Goal: Transaction & Acquisition: Purchase product/service

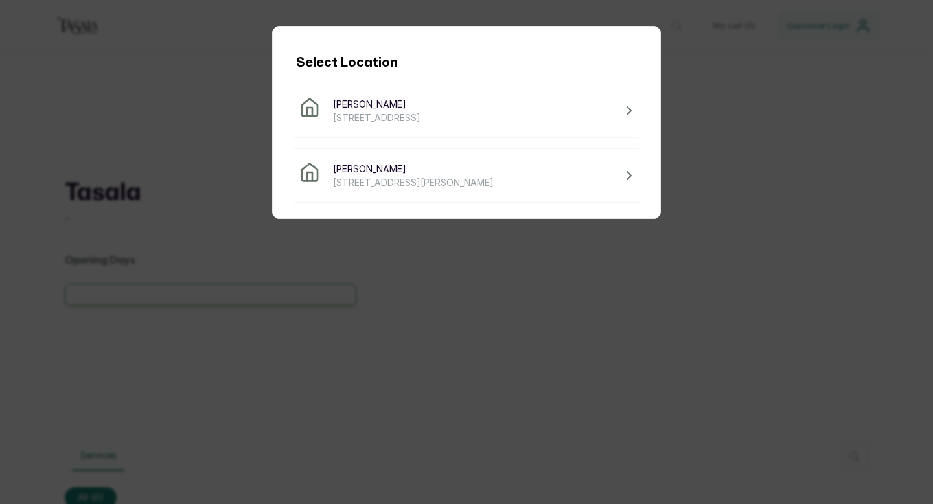
click at [425, 129] on div "Tasala Ikoyi [STREET_ADDRESS]" at bounding box center [467, 111] width 346 height 54
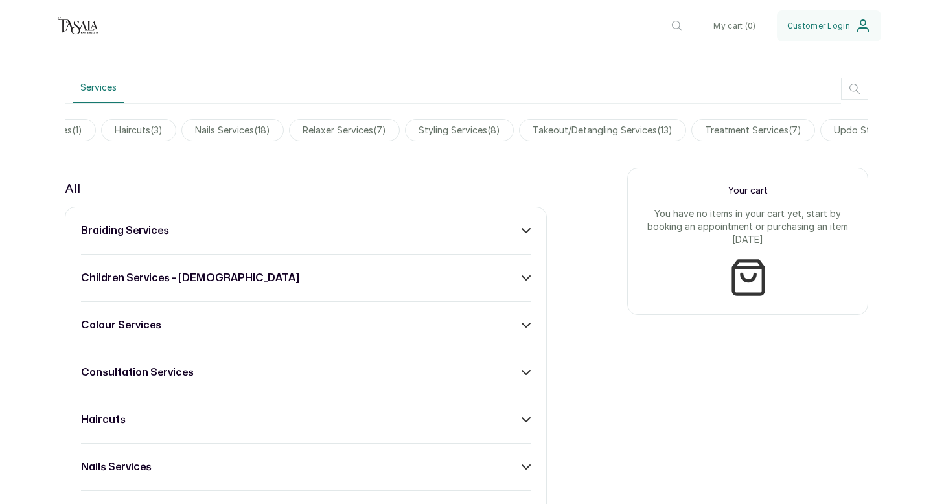
scroll to position [0, 635]
click at [431, 132] on span "styling services ( 8 )" at bounding box center [455, 130] width 109 height 22
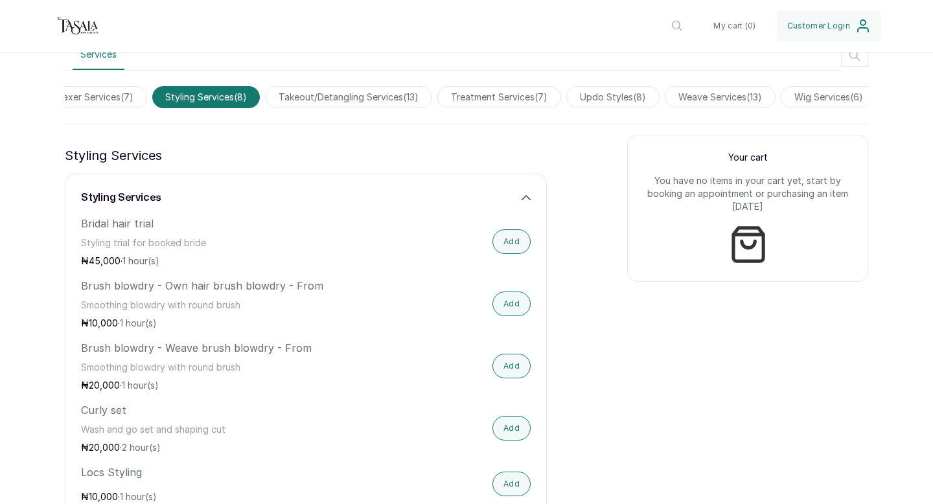
scroll to position [0, 903]
click at [598, 97] on span "updo styles ( 8 )" at bounding box center [604, 97] width 93 height 22
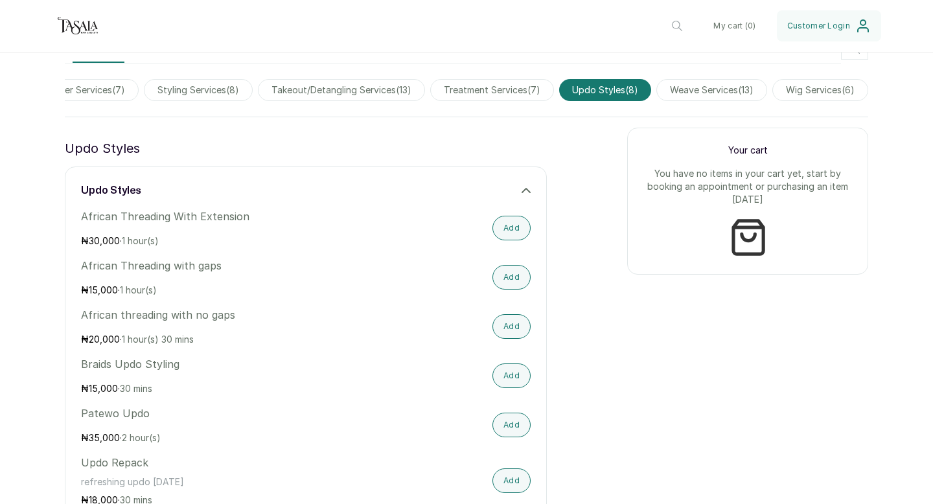
scroll to position [362, 0]
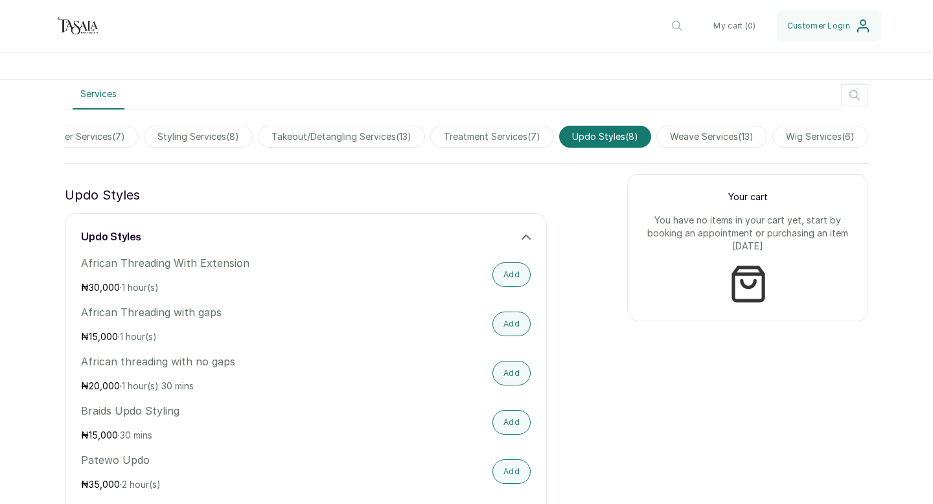
click at [794, 135] on span "wig services ( 6 )" at bounding box center [821, 137] width 96 height 22
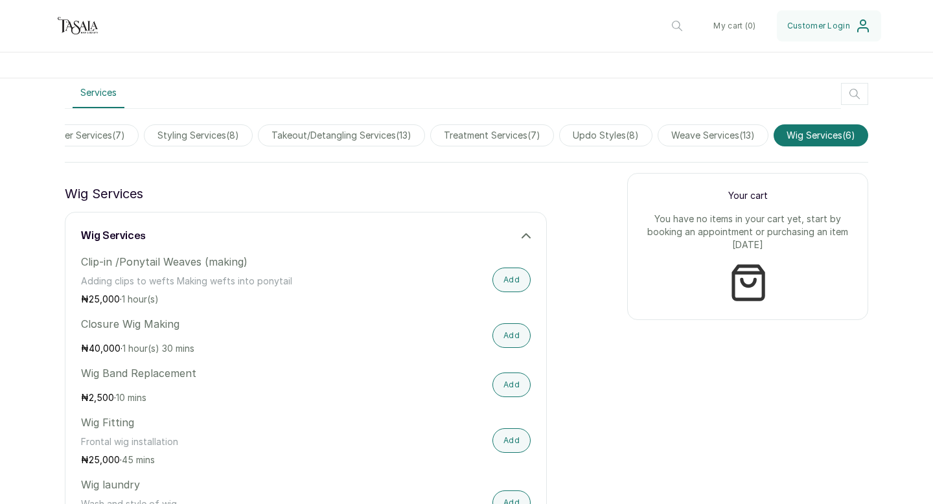
scroll to position [285, 0]
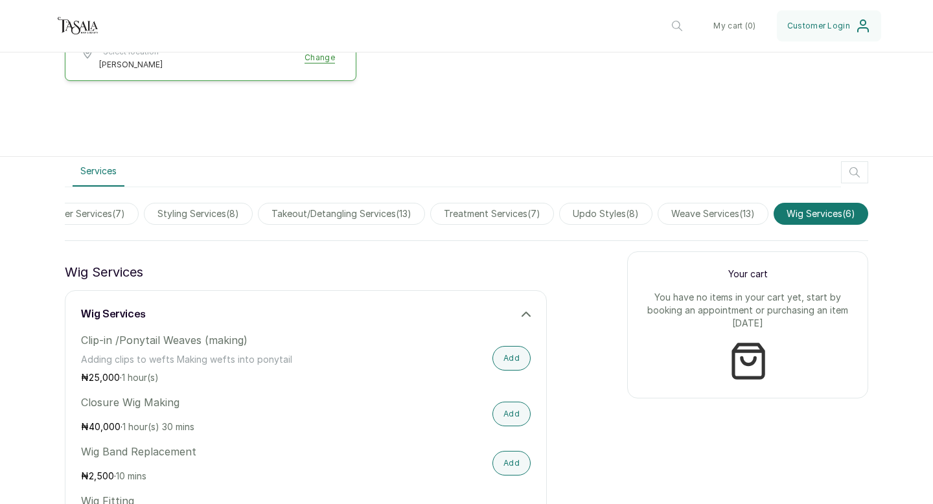
click at [693, 215] on span "weave services ( 13 )" at bounding box center [713, 214] width 111 height 22
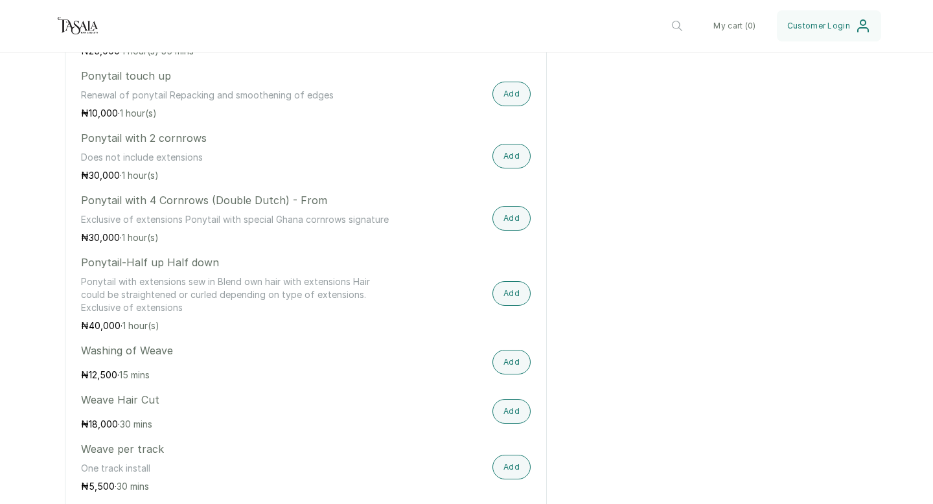
scroll to position [728, 0]
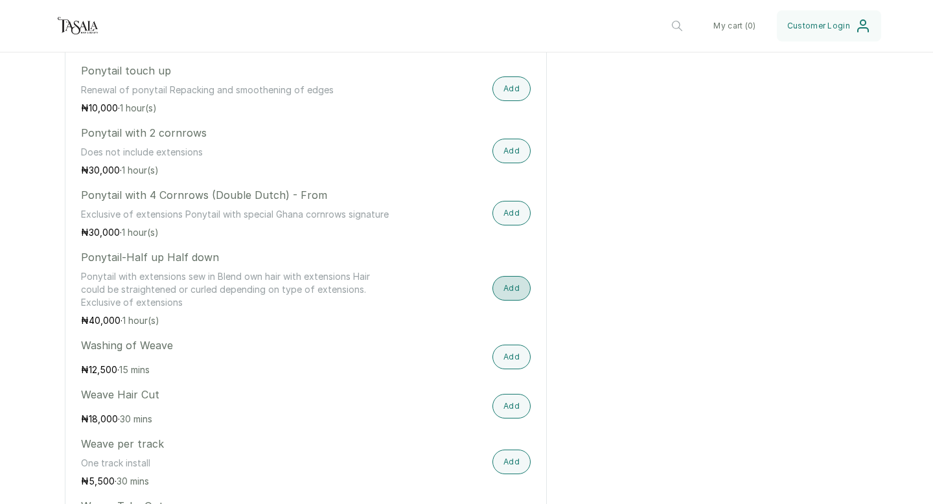
click at [511, 289] on button "Add" at bounding box center [512, 288] width 38 height 25
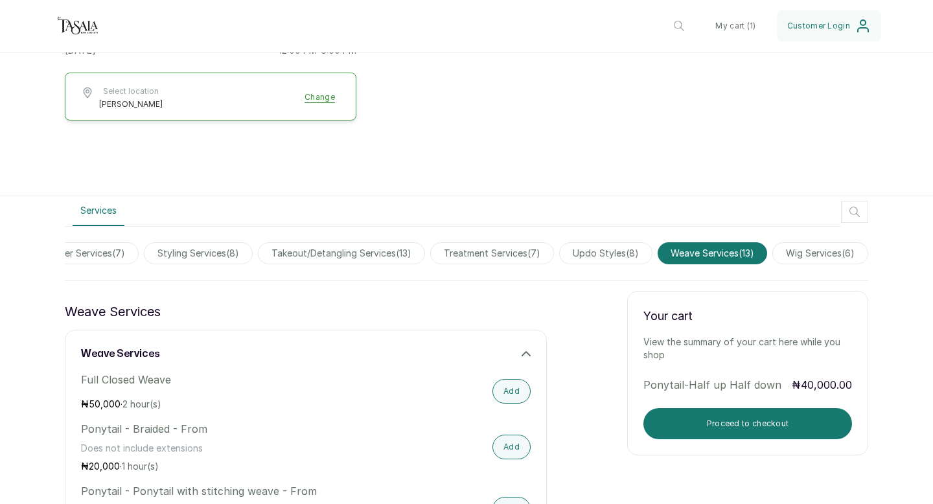
scroll to position [244, 0]
click at [507, 252] on span "treatment services ( 7 )" at bounding box center [492, 254] width 124 height 22
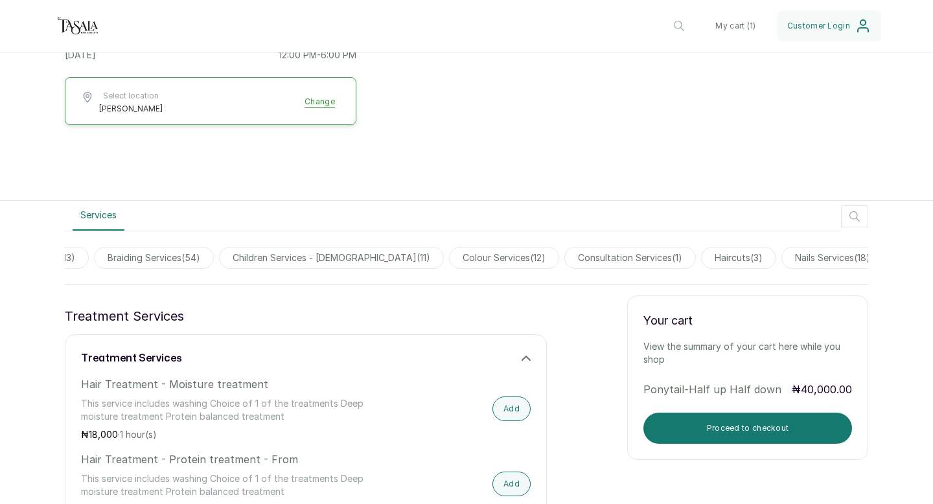
scroll to position [0, 0]
click at [183, 259] on span "braiding services ( 54 )" at bounding box center [186, 258] width 120 height 22
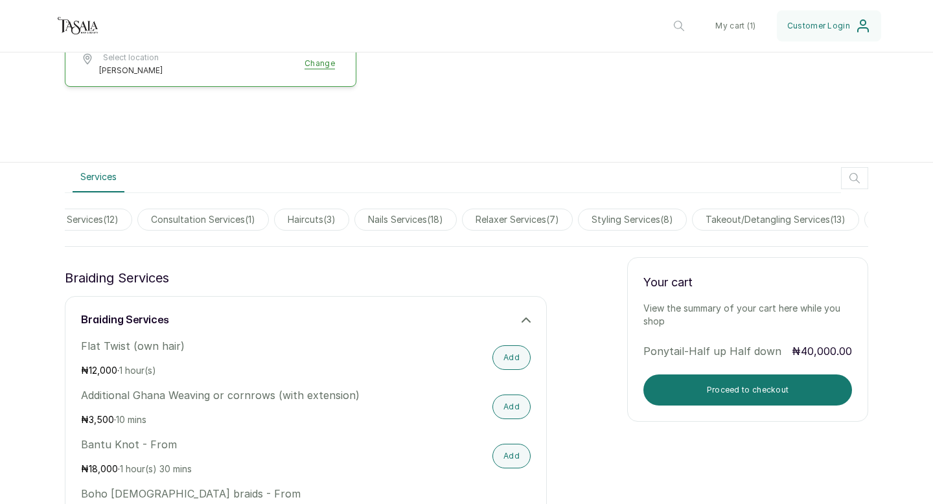
scroll to position [0, 465]
click at [373, 221] on span "nails services ( 18 )" at bounding box center [398, 220] width 102 height 22
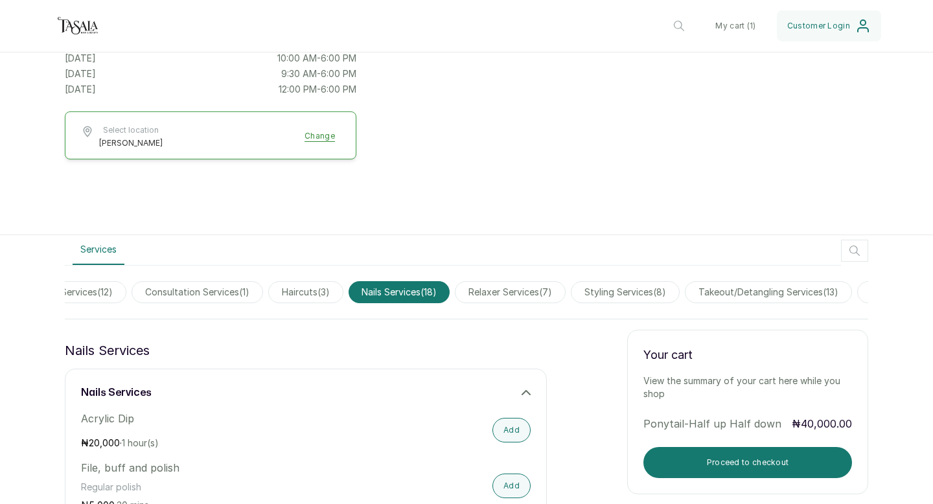
scroll to position [176, 0]
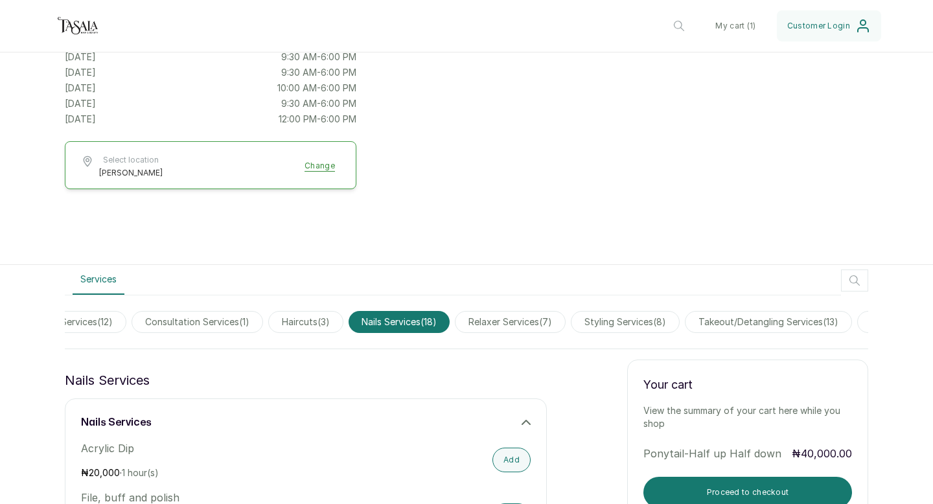
click at [617, 318] on span "styling services ( 8 )" at bounding box center [625, 322] width 109 height 22
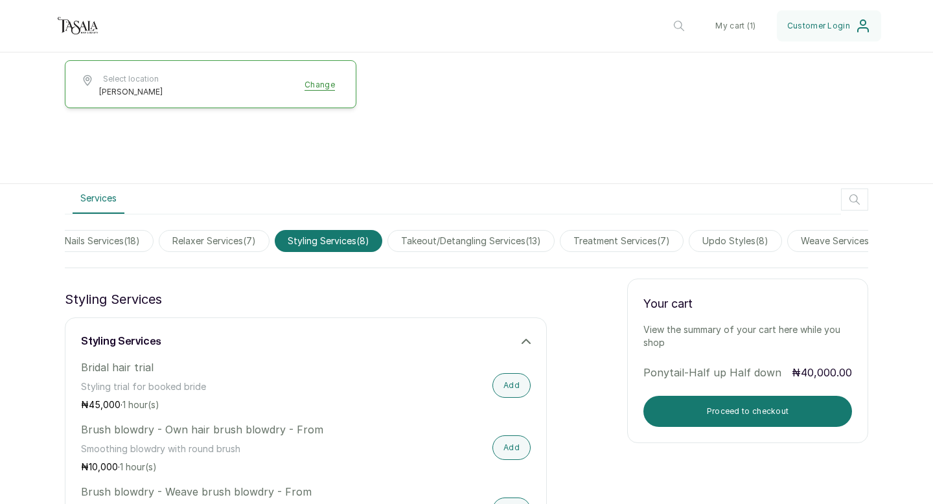
scroll to position [0, 776]
click at [438, 237] on span "takeout/detangling services ( 13 )" at bounding box center [456, 241] width 167 height 22
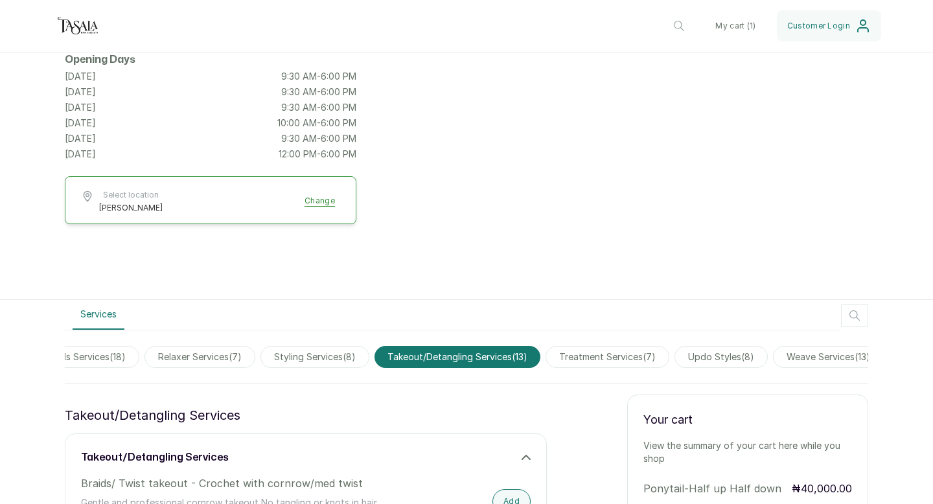
scroll to position [145, 0]
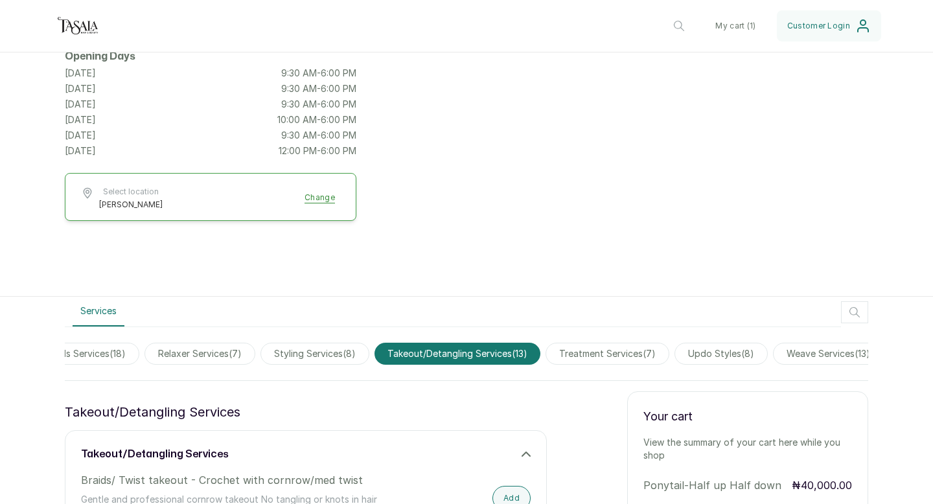
click at [611, 353] on span "treatment services ( 7 )" at bounding box center [608, 354] width 124 height 22
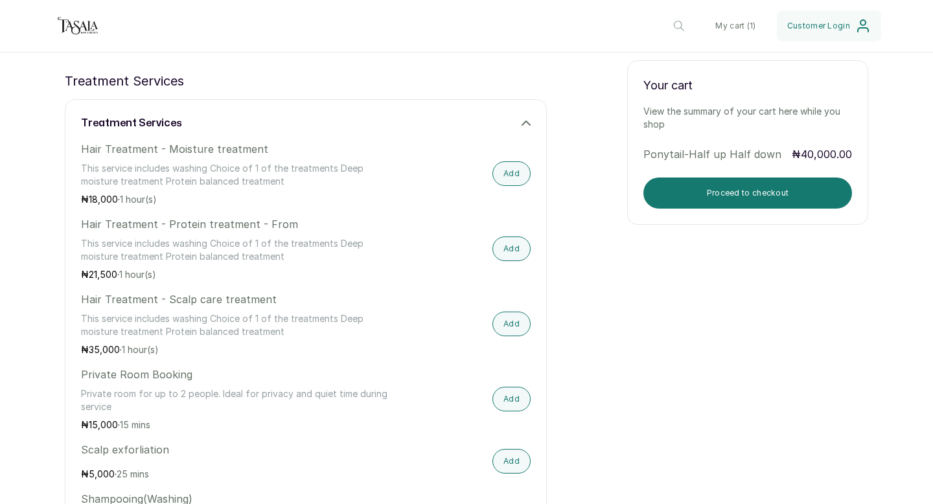
scroll to position [450, 0]
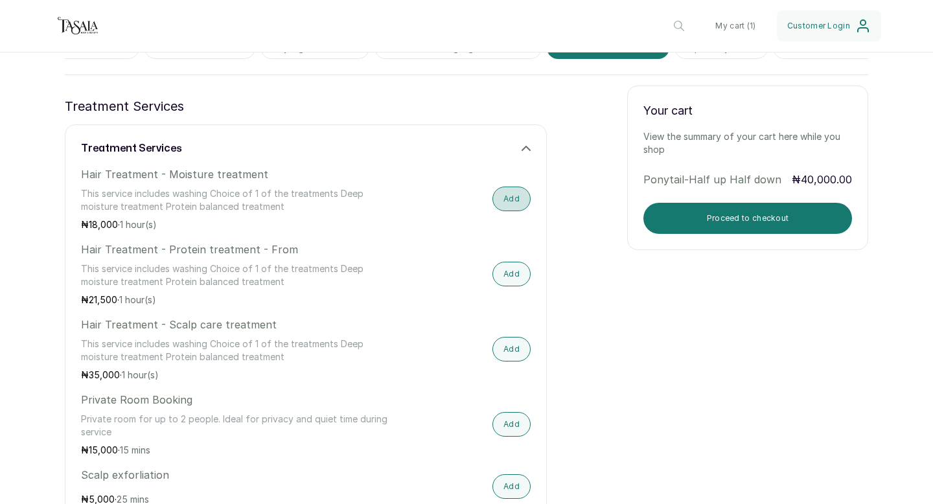
click at [513, 202] on button "Add" at bounding box center [512, 199] width 38 height 25
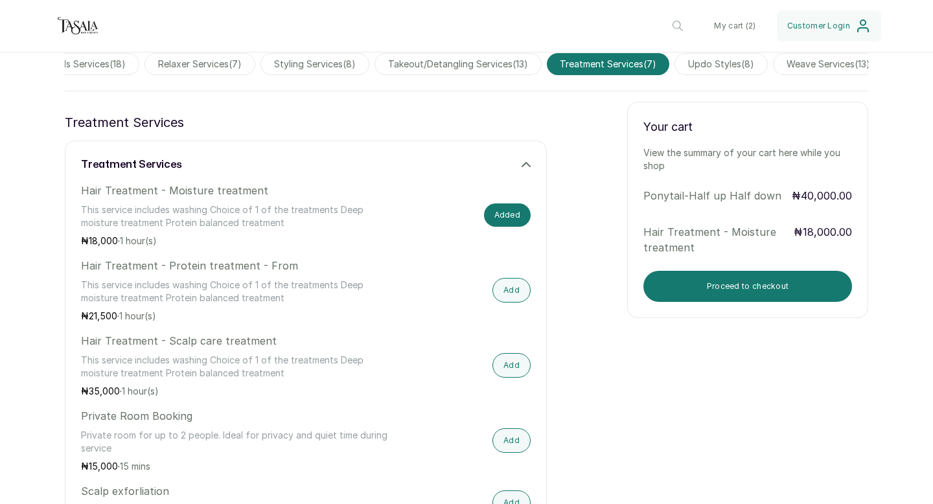
scroll to position [425, 0]
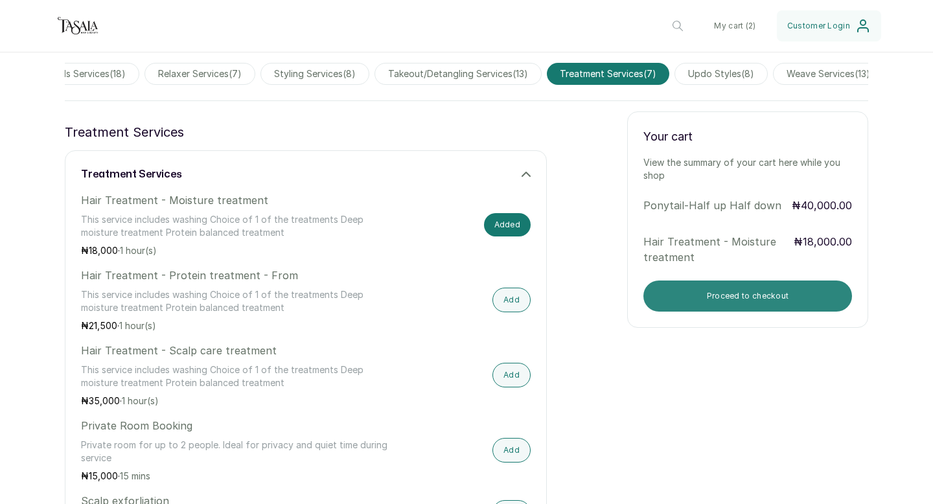
click at [702, 292] on button "Proceed to checkout" at bounding box center [748, 296] width 209 height 31
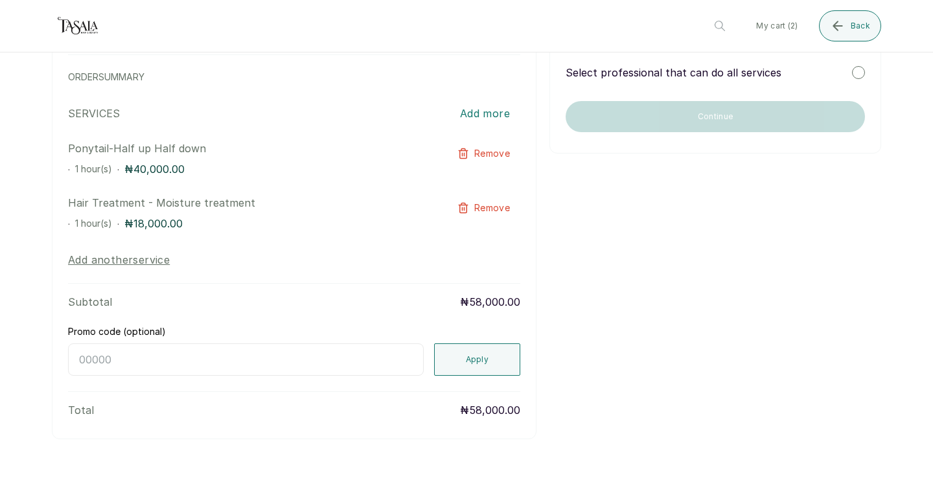
scroll to position [0, 0]
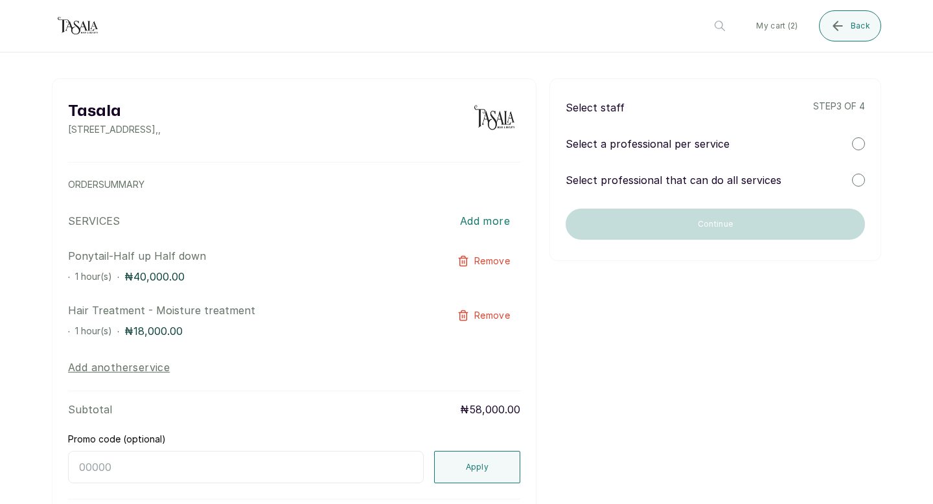
click at [863, 146] on div at bounding box center [858, 143] width 13 height 13
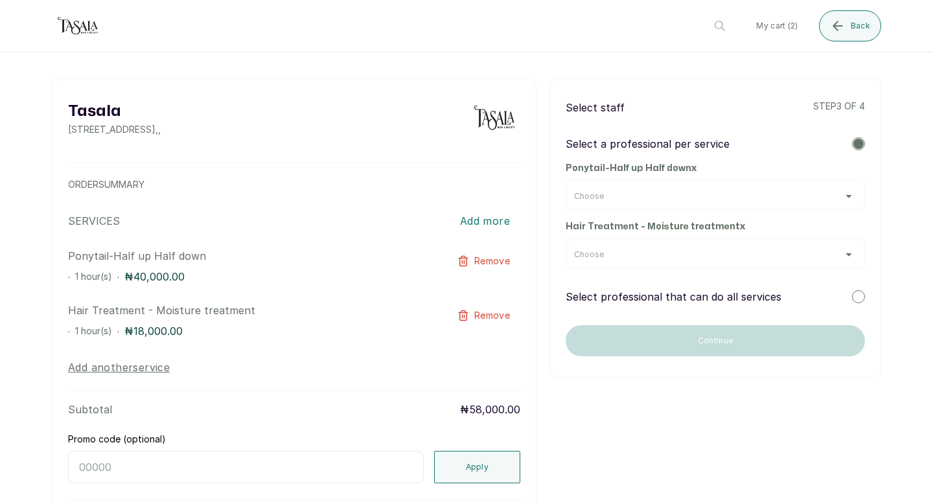
click at [757, 203] on div "Choose" at bounding box center [715, 195] width 299 height 30
click at [813, 196] on div "Choose" at bounding box center [715, 196] width 283 height 10
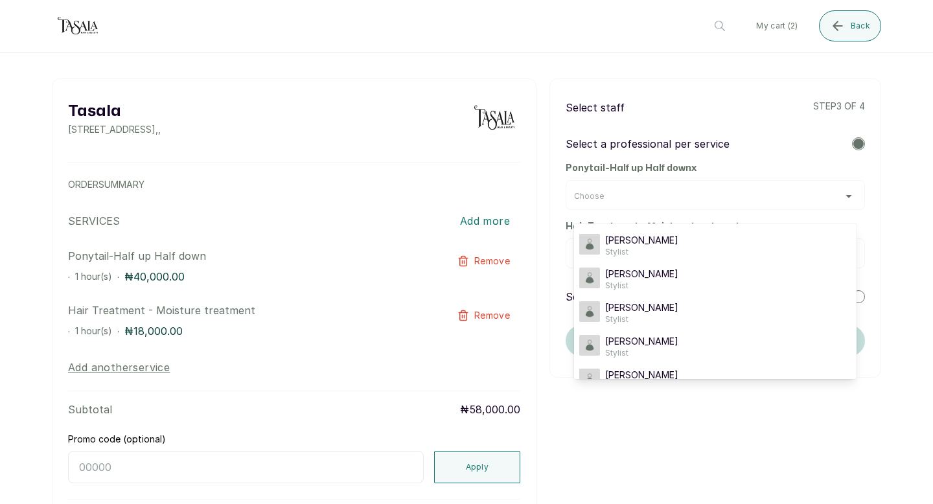
click at [813, 196] on div "Choose" at bounding box center [715, 196] width 283 height 10
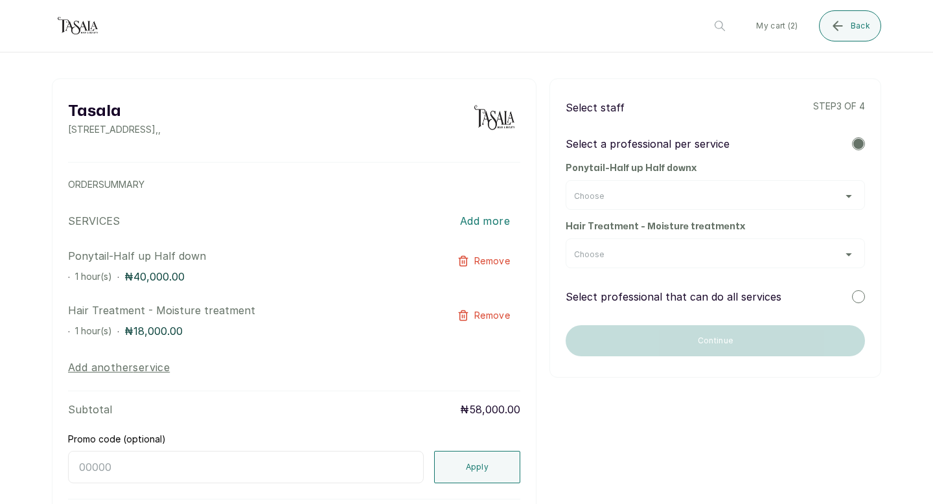
click at [813, 198] on div "Choose" at bounding box center [715, 196] width 283 height 10
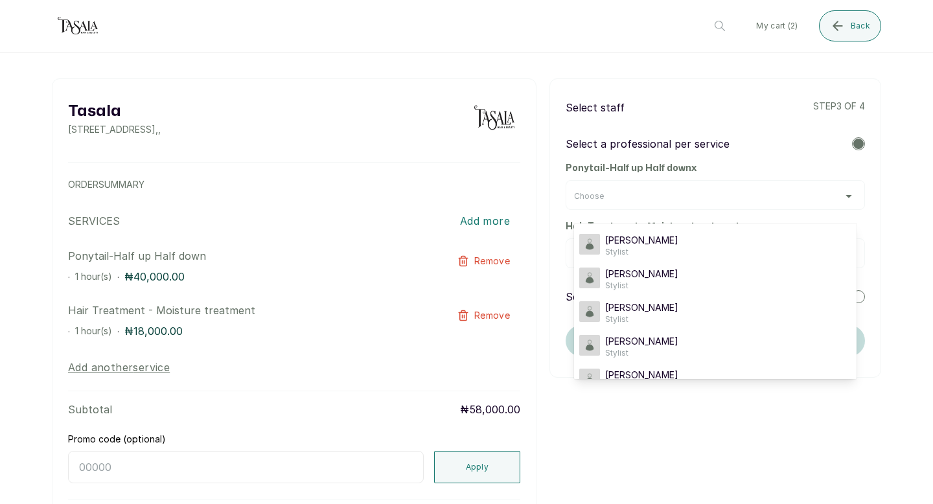
click at [738, 482] on div "Tasala [STREET_ADDRESS] , , ORDER SUMMARY SERVICES Add more Ponytail-Half up Ha…" at bounding box center [467, 312] width 830 height 469
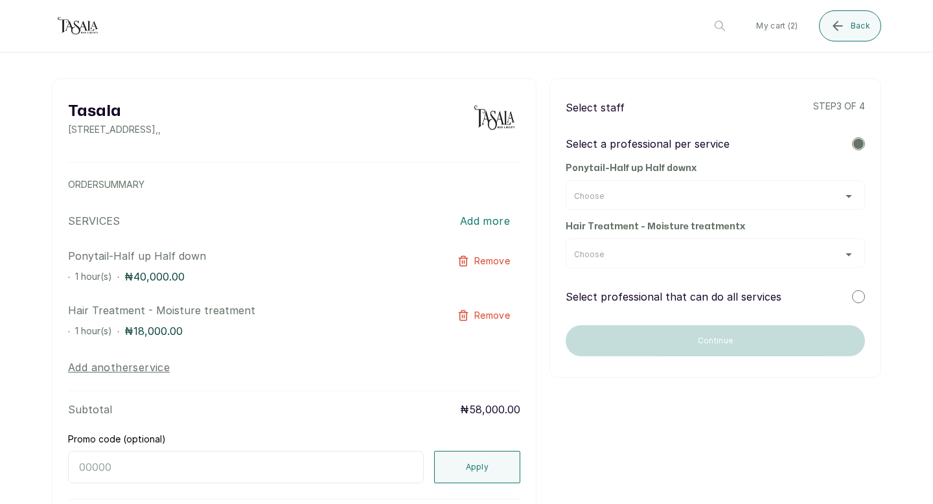
click at [833, 293] on div "Select professional that can do all services" at bounding box center [715, 297] width 299 height 16
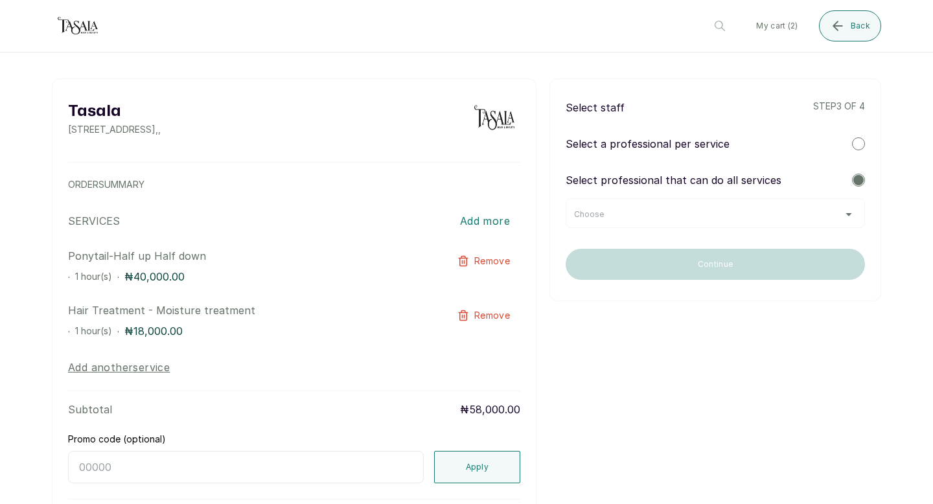
click at [742, 210] on div "Choose" at bounding box center [715, 214] width 283 height 10
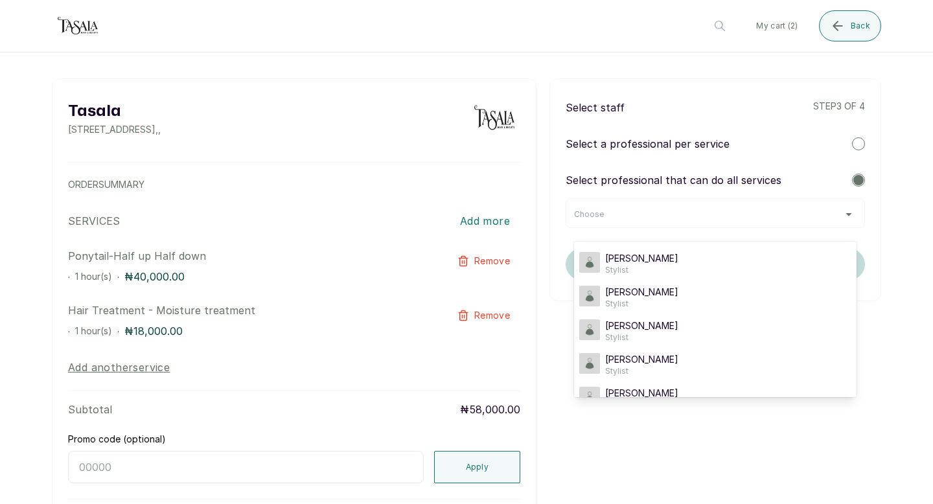
click at [742, 209] on div "Choose Joy J Stylist [PERSON_NAME] M Stylist Zee Z Stylist Oriyomi O Stylist [P…" at bounding box center [715, 213] width 299 height 30
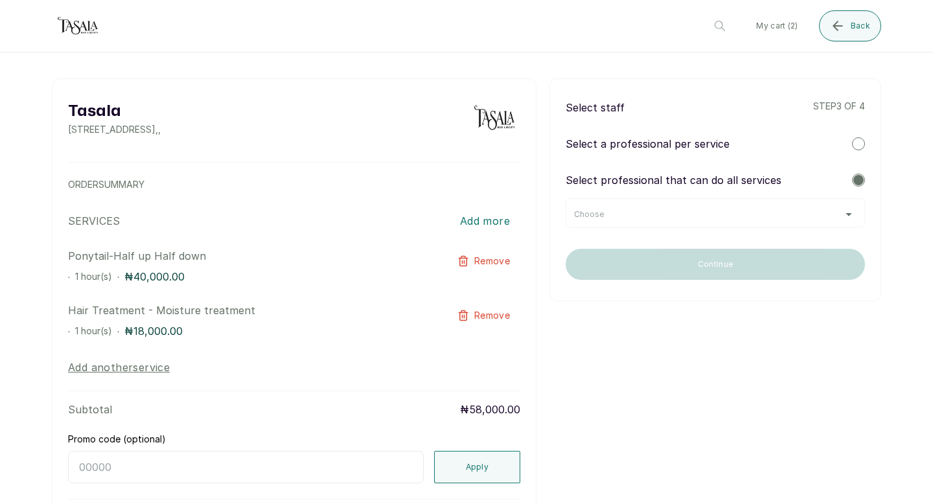
click at [859, 147] on div at bounding box center [858, 143] width 13 height 13
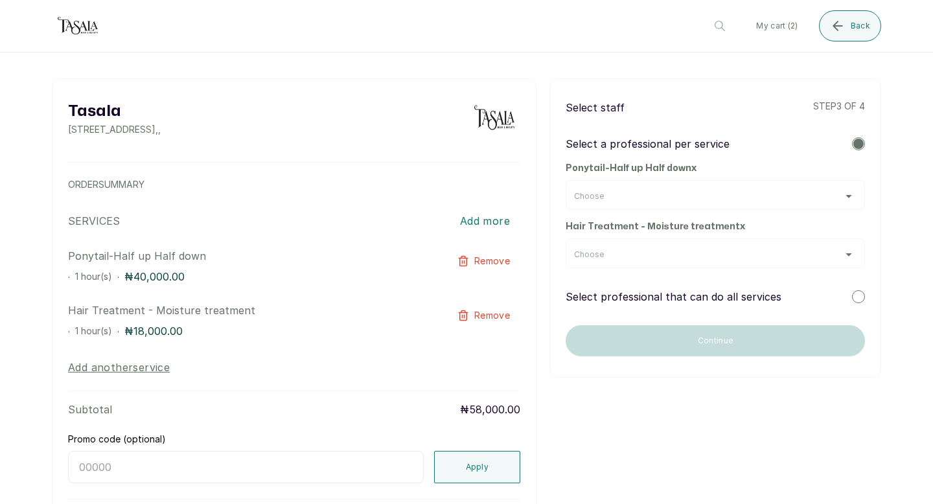
click at [681, 192] on div "Choose" at bounding box center [715, 196] width 283 height 10
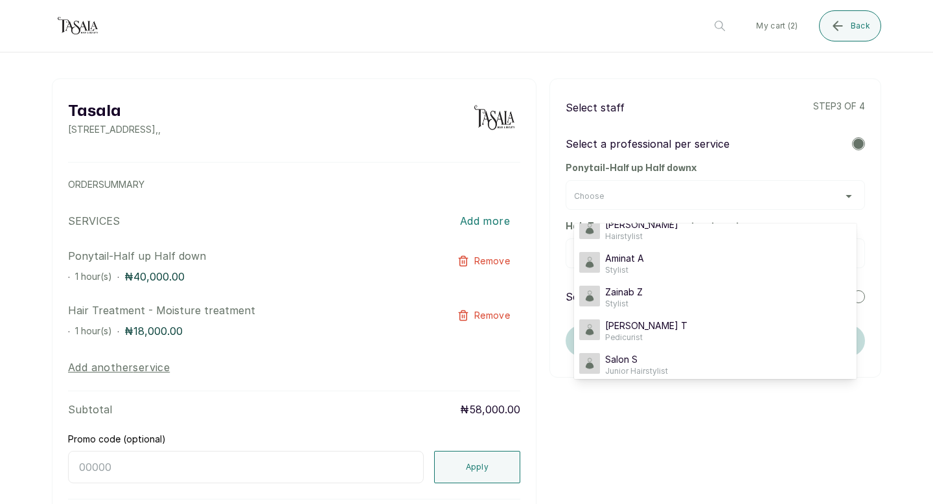
scroll to position [158, 0]
